Goal: Task Accomplishment & Management: Manage account settings

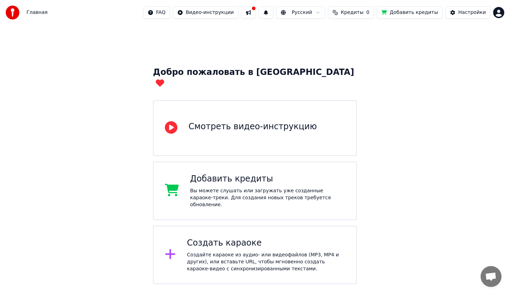
click at [500, 16] on html "Главная FAQ Видео-инструкции Русский Кредиты 0 Добавить кредиты Настройки Добро…" at bounding box center [255, 142] width 510 height 284
click at [20, 12] on html "Главная FAQ Видео-инструкции Русский Кредиты 0 Добавить кредиты Настройки Добро…" at bounding box center [255, 142] width 510 height 284
click at [18, 12] on img at bounding box center [13, 13] width 14 height 14
click at [32, 14] on span "Главная" at bounding box center [36, 12] width 21 height 7
click at [256, 13] on button at bounding box center [248, 12] width 15 height 13
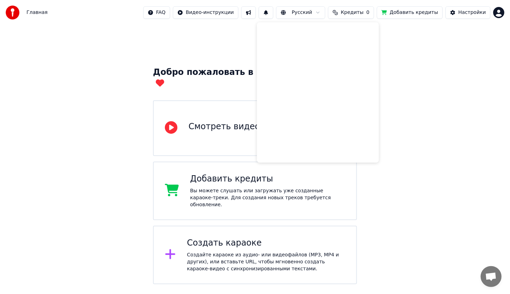
click at [210, 53] on div "Добро пожаловать в Youka Смотреть видео-инструкцию Добавить кредиты Вы можете с…" at bounding box center [255, 154] width 510 height 259
click at [322, 9] on html "Главная FAQ Видео-инструкции Русский Кредиты 0 Добавить кредиты Настройки Добро…" at bounding box center [255, 142] width 510 height 284
click at [322, 11] on html "Главная FAQ Видео-инструкции Русский Кредиты 0 Добавить кредиты Настройки Добро…" at bounding box center [255, 142] width 510 height 284
click at [249, 251] on div "Создайте караоке из аудио- или видеофайлов (MP3, MP4 и других), или вставьте UR…" at bounding box center [266, 261] width 158 height 21
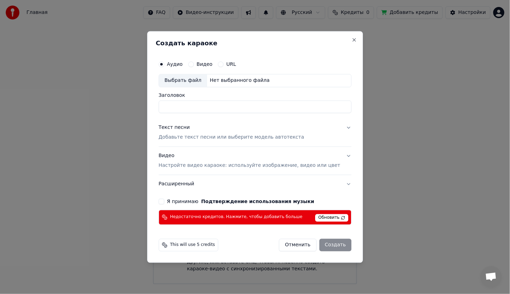
click at [297, 241] on button "Отменить" at bounding box center [297, 245] width 37 height 13
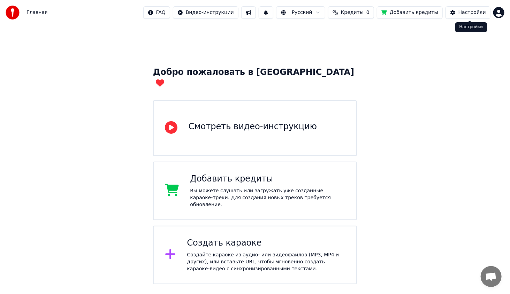
click at [475, 10] on div "Настройки" at bounding box center [472, 12] width 28 height 7
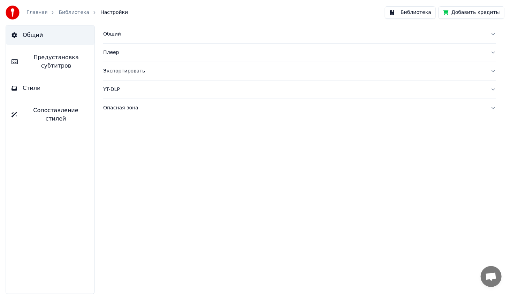
click at [53, 68] on span "Предустановка субтитров" at bounding box center [55, 61] width 65 height 17
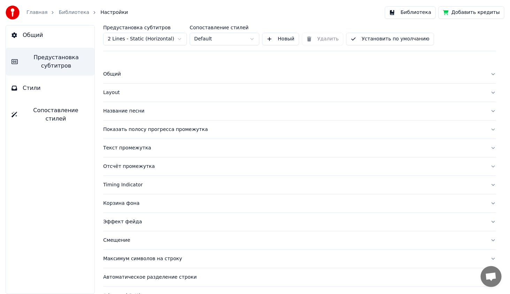
click at [160, 35] on html "Главная Библиотека Настройки Библиотека Добавить кредиты Общий Предустановка су…" at bounding box center [255, 147] width 510 height 294
click at [97, 174] on html "Главная Библиотека Настройки Библиотека Добавить кредиты Общий Предустановка су…" at bounding box center [255, 147] width 510 height 294
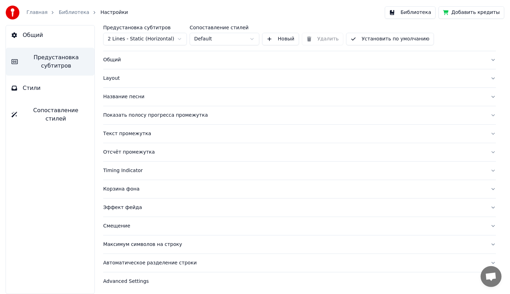
click at [113, 55] on button "Общий" at bounding box center [299, 60] width 393 height 18
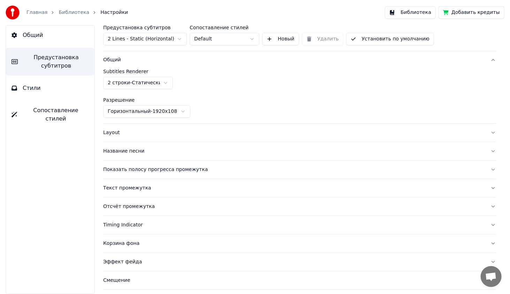
click at [117, 58] on div "Общий" at bounding box center [293, 59] width 381 height 7
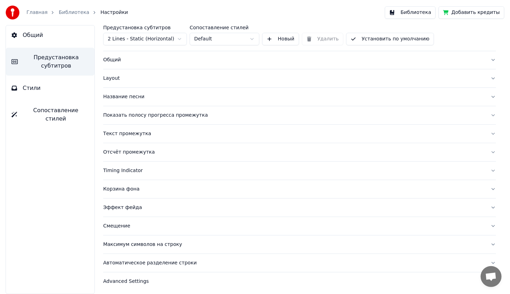
click at [111, 76] on div "Layout" at bounding box center [293, 78] width 381 height 7
click at [120, 84] on button "Layout" at bounding box center [299, 78] width 393 height 18
click at [179, 81] on div "Layout" at bounding box center [293, 78] width 381 height 7
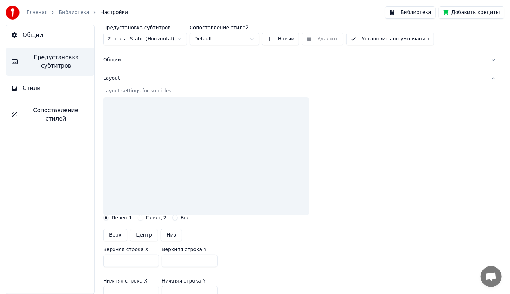
click at [118, 77] on div "Layout" at bounding box center [293, 78] width 381 height 7
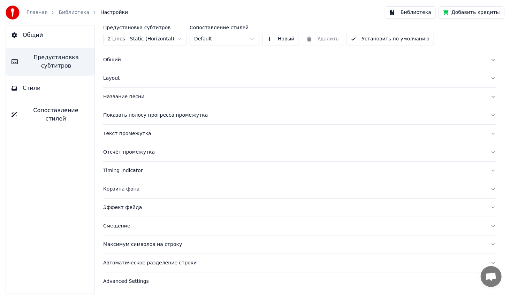
click at [116, 99] on div "Название песни" at bounding box center [293, 96] width 381 height 7
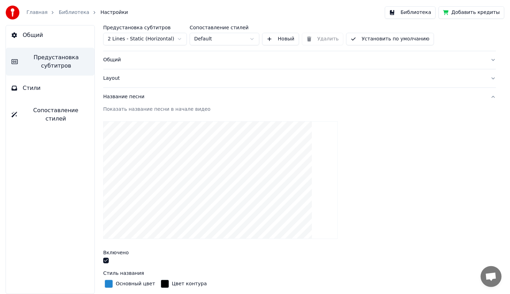
click at [126, 96] on div "Название песни" at bounding box center [293, 96] width 381 height 7
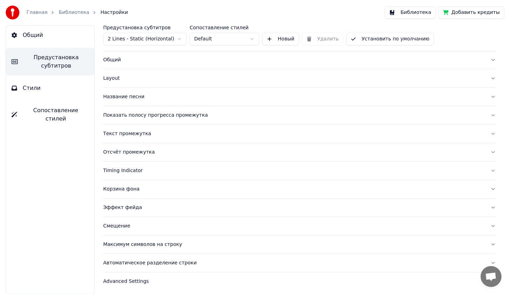
click at [130, 137] on button "Текст промежутка" at bounding box center [299, 134] width 393 height 18
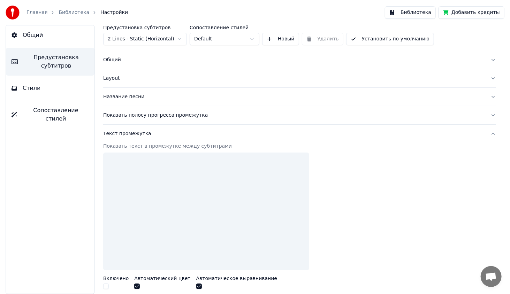
click at [135, 135] on div "Текст промежутка" at bounding box center [293, 133] width 381 height 7
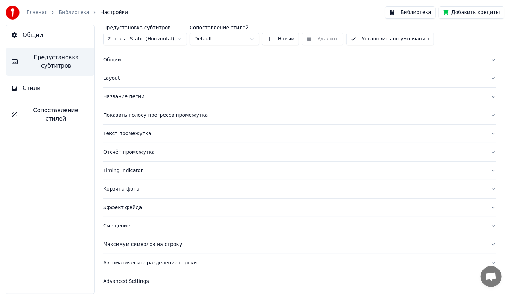
click at [134, 149] on div "Отсчёт промежутка" at bounding box center [293, 152] width 381 height 7
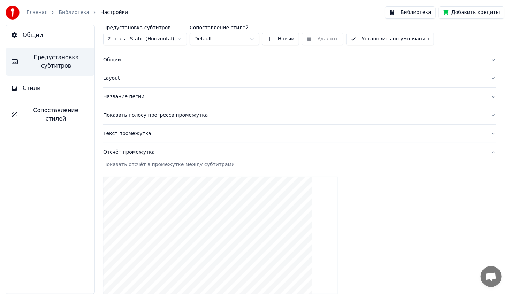
click at [130, 155] on button "Отсчёт промежутка" at bounding box center [299, 152] width 393 height 18
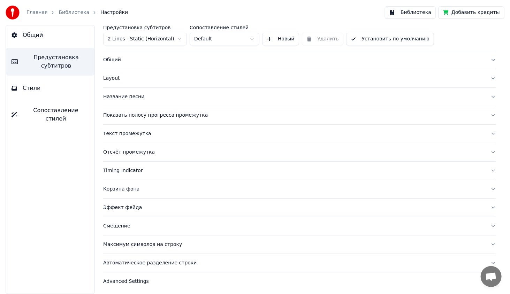
click at [131, 152] on div "Отсчёт промежутка" at bounding box center [293, 152] width 381 height 7
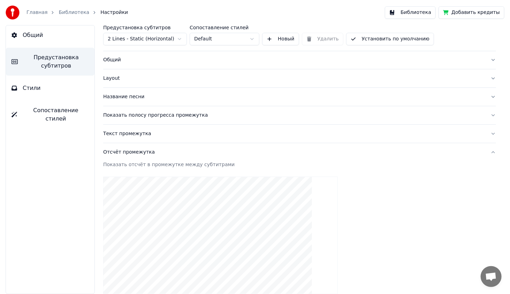
click at [133, 152] on div "Отсчёт промежутка" at bounding box center [293, 152] width 381 height 7
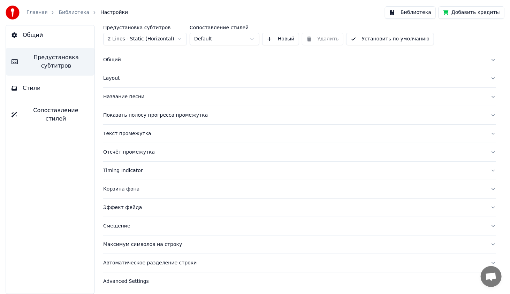
click at [118, 174] on button "Timing Indicator" at bounding box center [299, 171] width 393 height 18
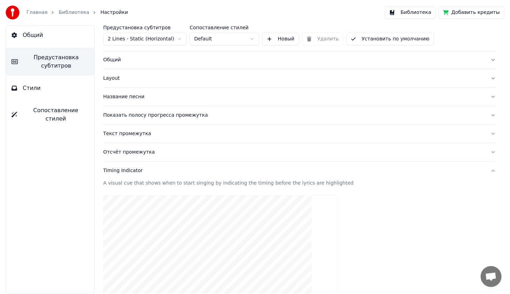
click at [123, 169] on div "Timing Indicator" at bounding box center [293, 170] width 381 height 7
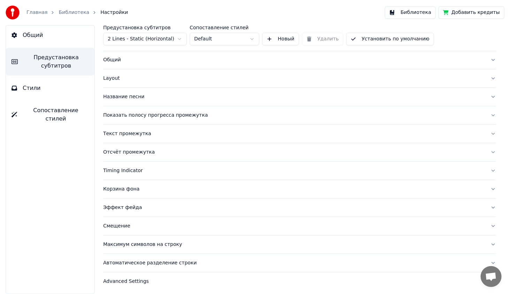
click at [134, 189] on div "Корзина фона" at bounding box center [293, 189] width 381 height 7
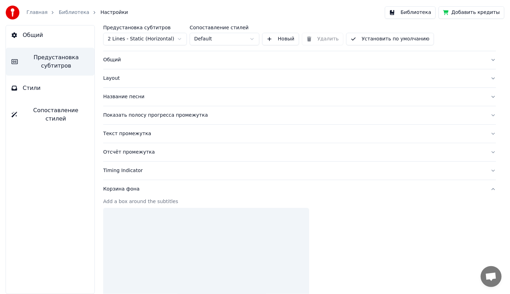
click at [133, 189] on div "Корзина фона" at bounding box center [293, 189] width 381 height 7
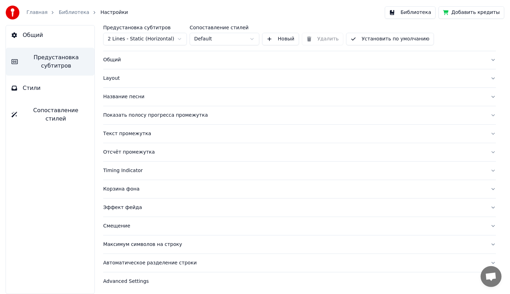
click at [135, 283] on button "Advanced Settings" at bounding box center [299, 281] width 393 height 18
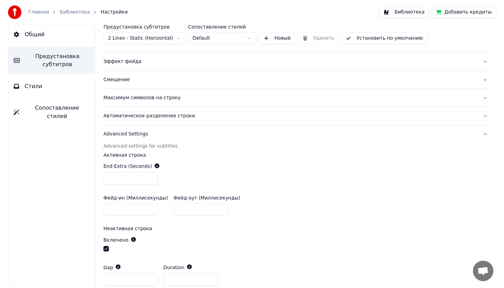
scroll to position [218, 0]
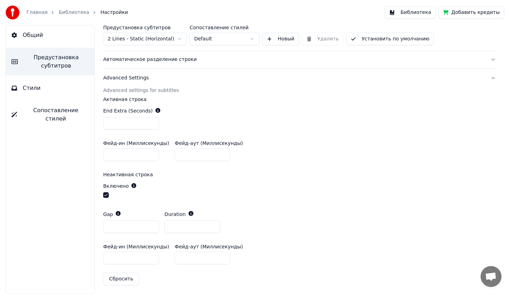
click at [38, 13] on link "Главная" at bounding box center [36, 12] width 21 height 7
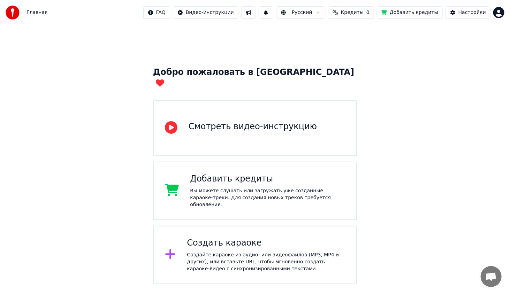
click at [12, 12] on img at bounding box center [13, 13] width 14 height 14
click at [20, 11] on div at bounding box center [15, 13] width 18 height 14
click at [33, 11] on span "Главная" at bounding box center [36, 12] width 21 height 7
click at [33, 13] on span "Главная" at bounding box center [36, 12] width 21 height 7
click at [228, 238] on div "Создать караоке" at bounding box center [266, 243] width 158 height 11
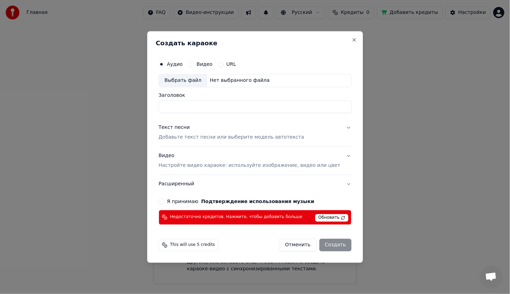
click at [291, 243] on button "Отменить" at bounding box center [297, 245] width 37 height 13
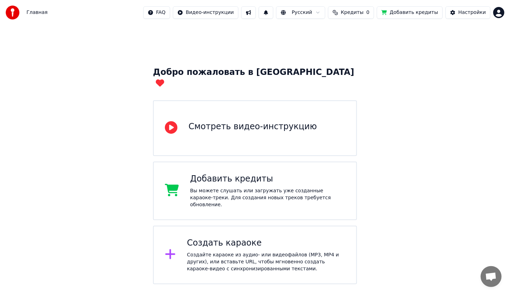
click at [361, 9] on span "Кредиты" at bounding box center [352, 12] width 23 height 7
click at [441, 13] on button "Добавить кредиты" at bounding box center [410, 12] width 66 height 13
click at [455, 10] on button "Настройки" at bounding box center [467, 12] width 45 height 13
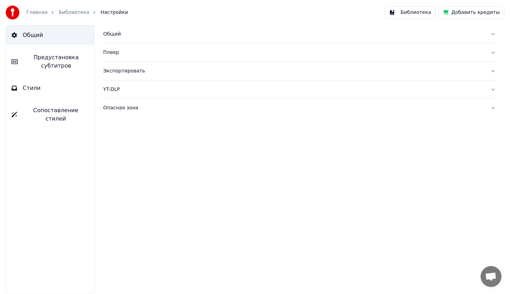
click at [75, 10] on link "Библиотека" at bounding box center [74, 12] width 31 height 7
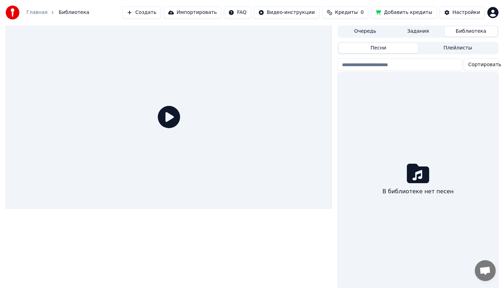
click at [362, 29] on button "Очередь" at bounding box center [365, 31] width 53 height 10
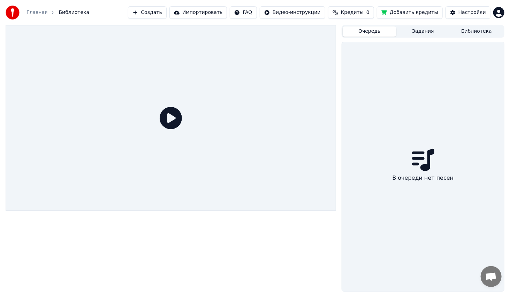
click at [418, 29] on button "Задания" at bounding box center [423, 31] width 54 height 10
click at [462, 38] on div "Очередь Задания Библиотека Нет заданий" at bounding box center [422, 158] width 163 height 266
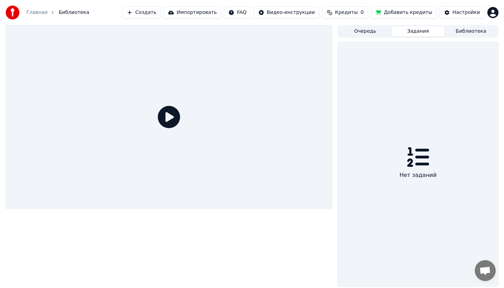
click at [470, 32] on button "Библиотека" at bounding box center [470, 31] width 53 height 10
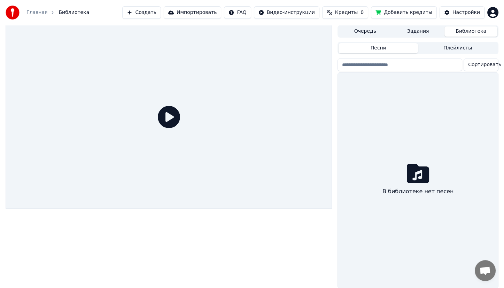
click at [176, 117] on icon at bounding box center [169, 117] width 22 height 22
click at [170, 116] on icon at bounding box center [169, 117] width 22 height 22
